Goal: Task Accomplishment & Management: Manage account settings

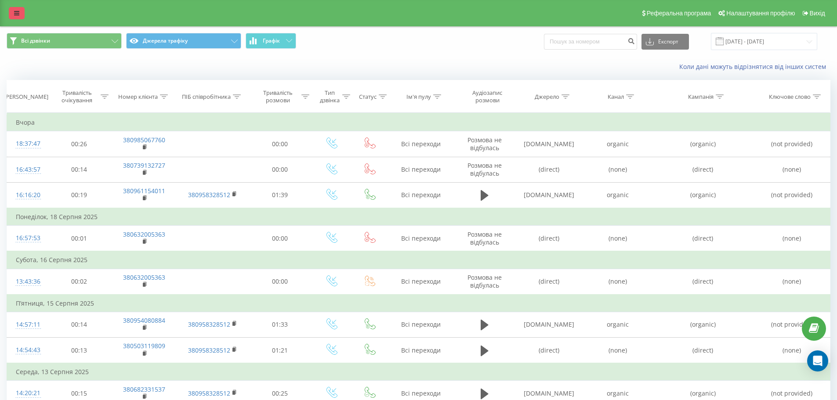
click at [11, 15] on link at bounding box center [17, 13] width 16 height 12
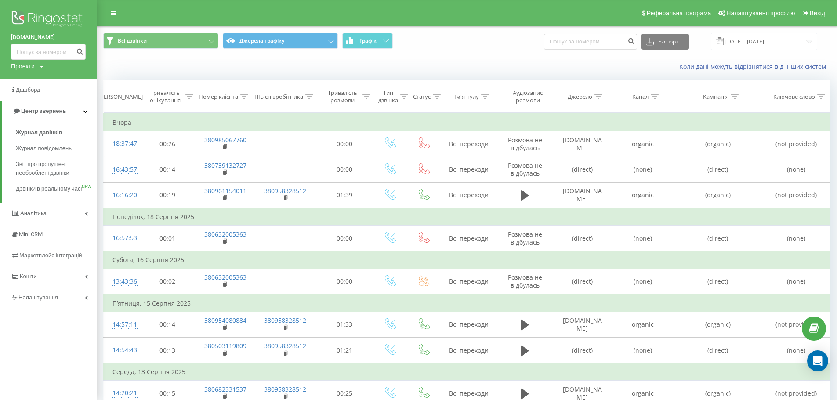
drag, startPoint x: 43, startPoint y: 268, endPoint x: 25, endPoint y: 328, distance: 62.6
click at [25, 328] on div "[DOMAIN_NAME] Проекти [DOMAIN_NAME] Дашборд Центр звернень Журнал дзвінків Журн…" at bounding box center [48, 200] width 97 height 400
click at [34, 301] on span "Налаштування" at bounding box center [39, 298] width 42 height 7
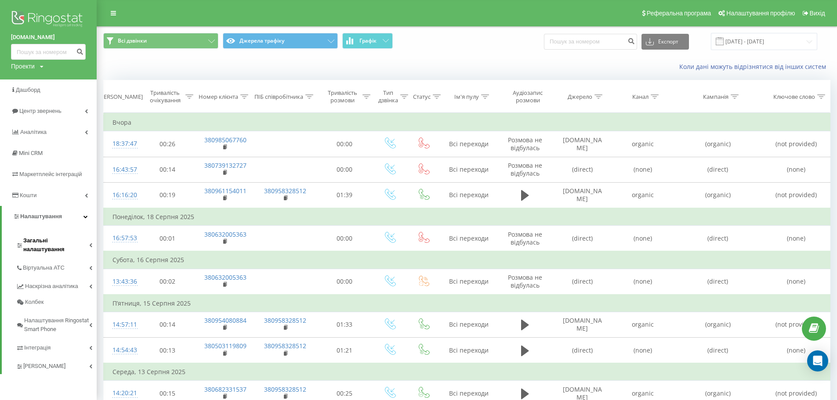
click at [47, 245] on span "Загальні налаштування" at bounding box center [56, 245] width 66 height 18
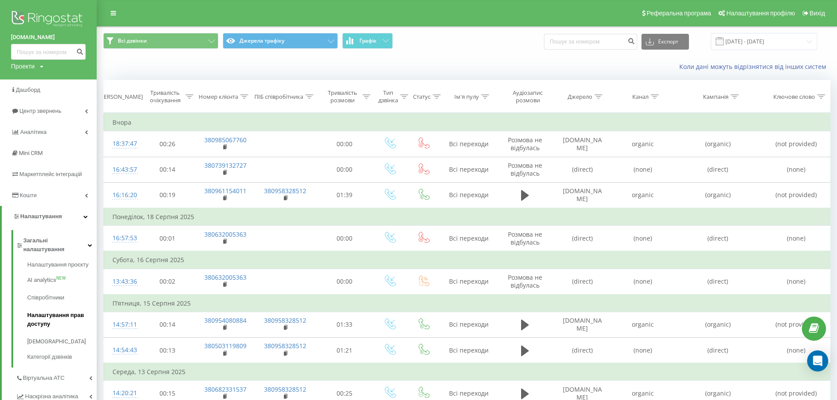
click at [40, 311] on span "Налаштування прав доступу" at bounding box center [59, 320] width 65 height 18
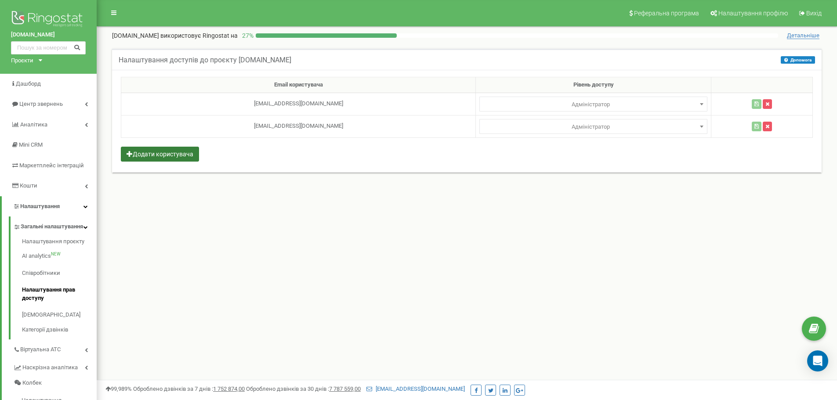
click at [169, 152] on button "Додати користувача" at bounding box center [160, 154] width 78 height 15
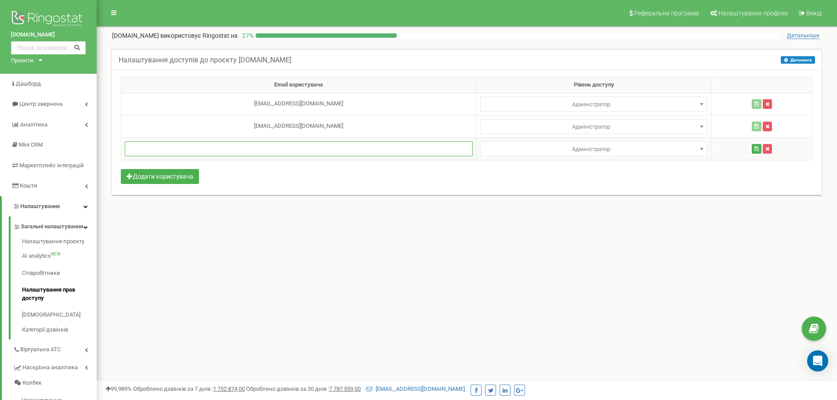
click at [257, 147] on input "text" at bounding box center [299, 149] width 348 height 15
click at [266, 154] on input "text" at bounding box center [299, 149] width 348 height 15
paste input "pm.seofnx@gmail.com"
type input "pm.seofnx@gmail.com"
click at [317, 167] on div "Email користувача Рівень доступу ppc@fnx.dp.ua Адміністратор Аналітик Менеджер …" at bounding box center [467, 132] width 710 height 125
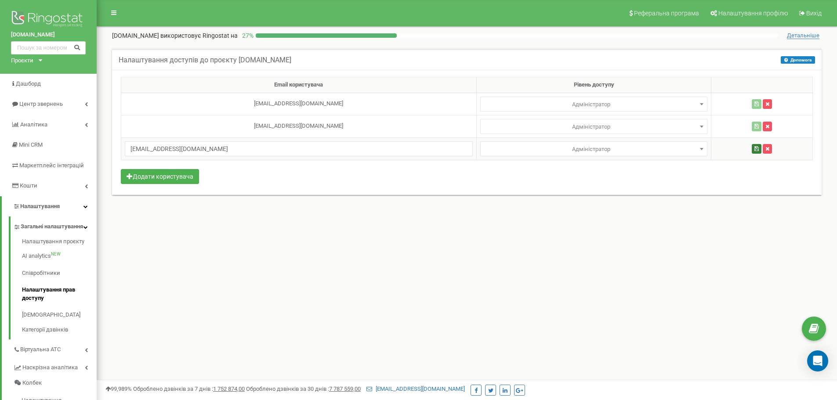
click at [755, 148] on icon "button" at bounding box center [757, 148] width 4 height 5
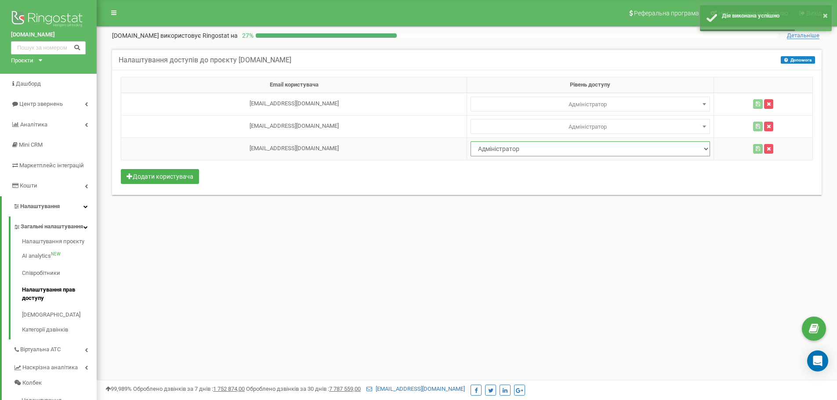
click at [671, 145] on select "Адміністратор Аналітик" at bounding box center [591, 149] width 240 height 15
click at [712, 236] on div "Реферальна програма Налаштування профілю Вихід don-trans.com використовує Ringo…" at bounding box center [467, 263] width 741 height 527
click at [465, 55] on div "Налаштування доступів до проєкту don-trans.com Допомога Допомога У цьому меню в…" at bounding box center [467, 59] width 710 height 21
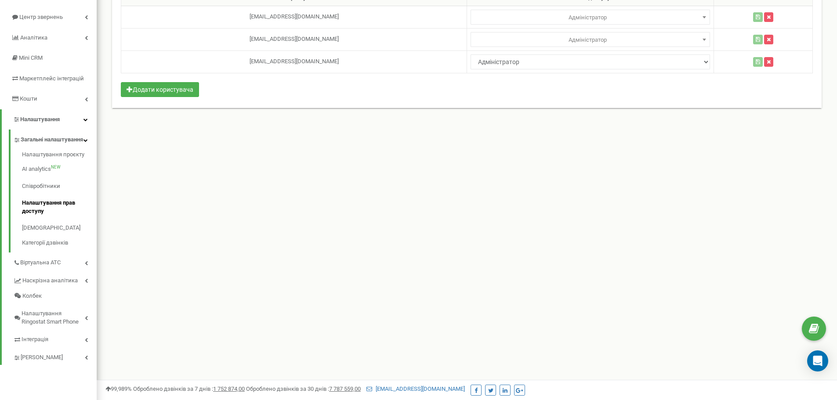
scroll to position [88, 0]
click at [273, 254] on div "Реферальна програма Налаштування профілю Вихід don-trans.com використовує Ringo…" at bounding box center [467, 175] width 741 height 527
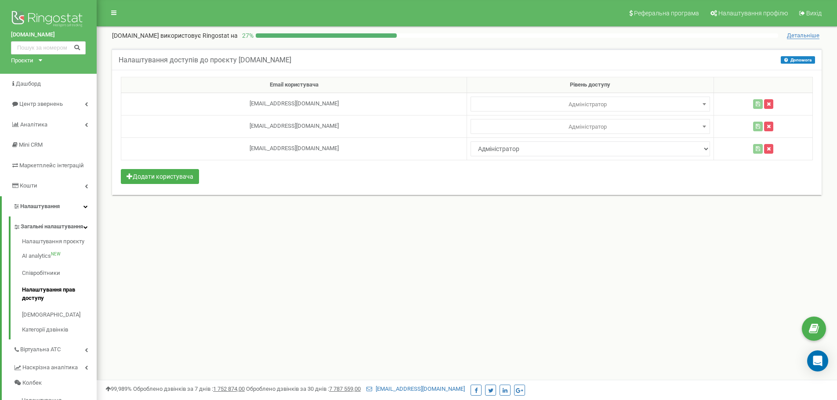
click at [583, 273] on div "Реферальна програма Налаштування профілю Вихід don-trans.com використовує Ringo…" at bounding box center [467, 263] width 741 height 527
